Goal: Task Accomplishment & Management: Use online tool/utility

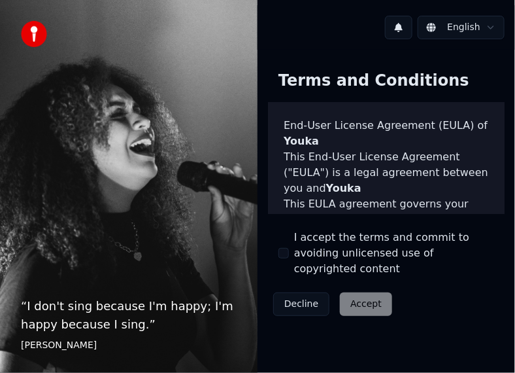
click at [286, 248] on button "I accept the terms and commit to avoiding unlicensed use of copyrighted content" at bounding box center [283, 253] width 10 height 10
click at [367, 298] on button "Accept" at bounding box center [366, 304] width 52 height 24
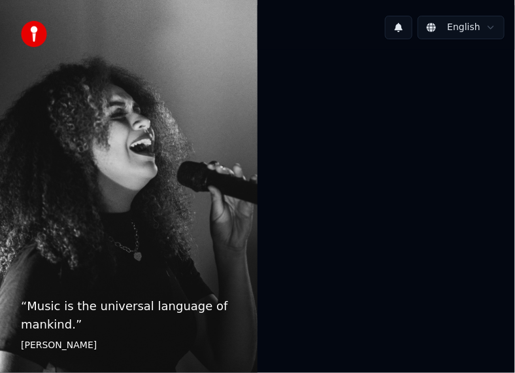
click at [446, 20] on html "“ Music is the universal language of mankind. ” Henry Wadsworth Longfellow Engl…" at bounding box center [257, 186] width 515 height 373
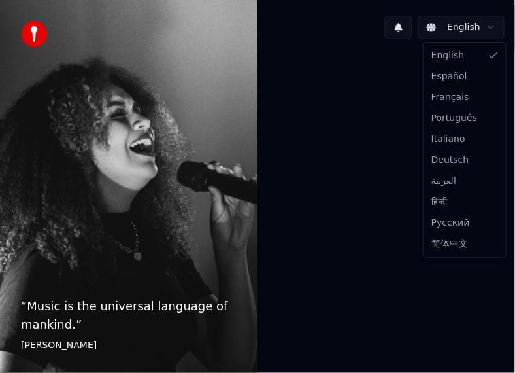
click at [483, 20] on html "“ Music is the universal language of mankind. ” Henry Wadsworth Longfellow Engl…" at bounding box center [257, 186] width 515 height 373
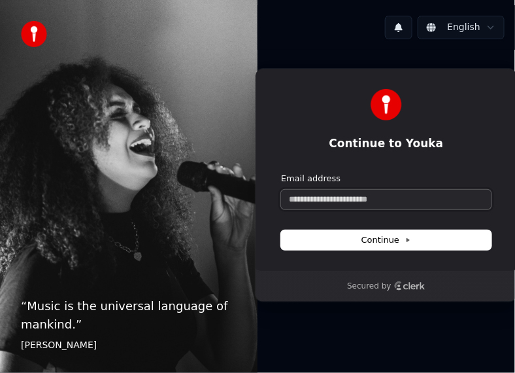
click at [378, 198] on input "Email address" at bounding box center [386, 200] width 210 height 20
type input "*"
click at [384, 235] on span "Continue" at bounding box center [386, 240] width 50 height 12
type input "**********"
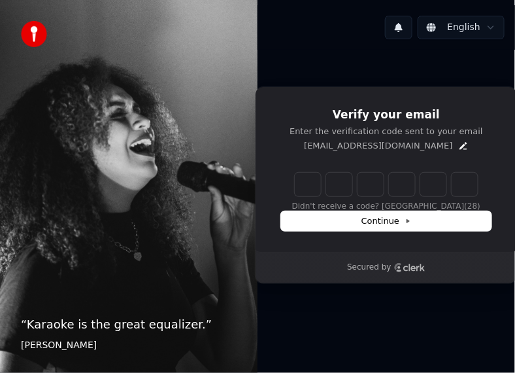
click at [305, 186] on input "Enter verification code" at bounding box center [386, 185] width 183 height 24
paste input "******"
type input "******"
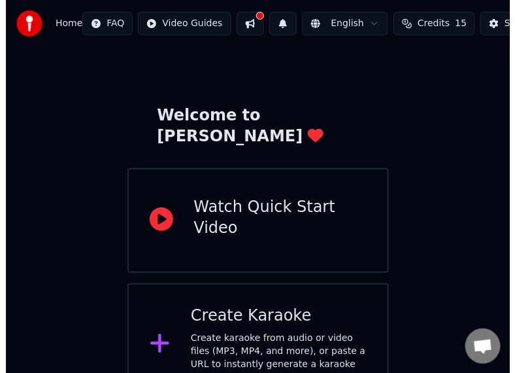
scroll to position [32, 0]
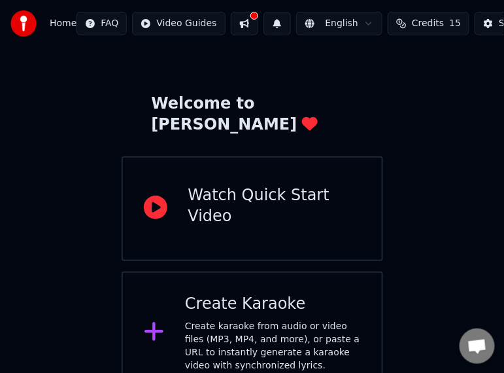
click at [290, 333] on div "Create karaoke from audio or video files (MP3, MP4, and more), or paste a URL t…" at bounding box center [273, 346] width 176 height 52
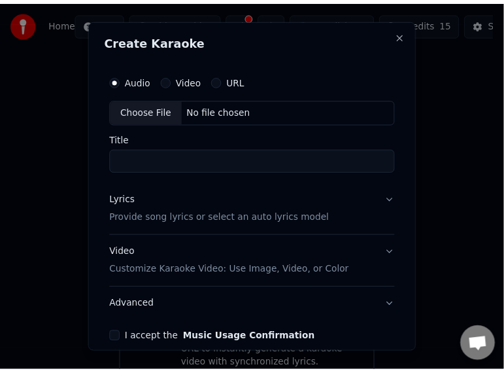
scroll to position [59, 0]
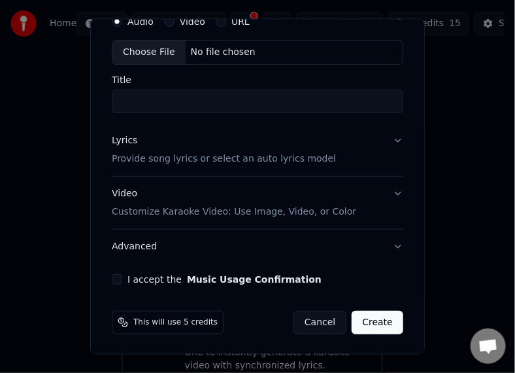
click at [314, 322] on button "Cancel" at bounding box center [319, 322] width 53 height 24
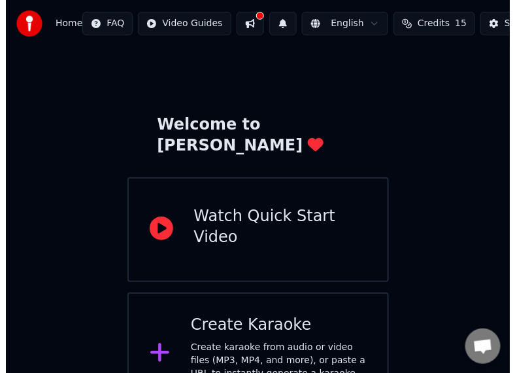
scroll to position [0, 0]
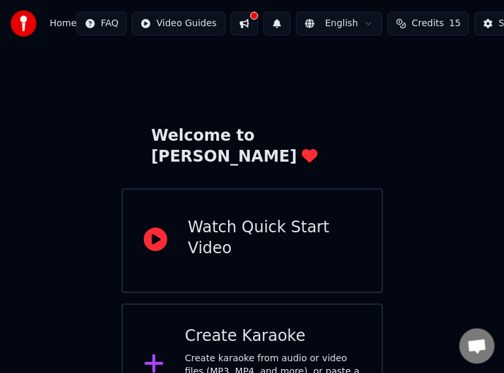
click at [231, 242] on div "Watch Quick Start Video" at bounding box center [252, 240] width 261 height 105
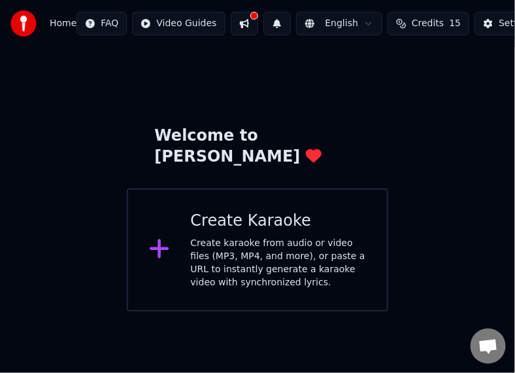
click at [281, 210] on div "Create Karaoke" at bounding box center [279, 220] width 176 height 21
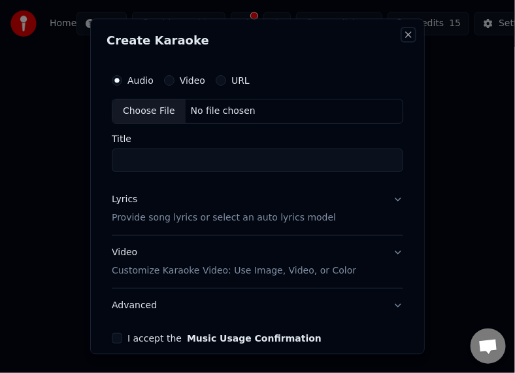
click at [403, 37] on button "Close" at bounding box center [408, 35] width 10 height 10
